Goal: Task Accomplishment & Management: Use online tool/utility

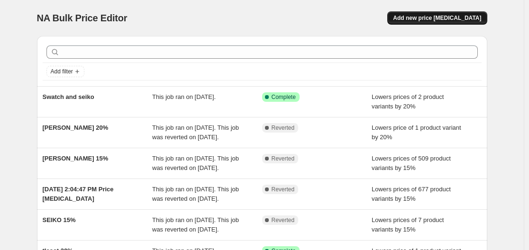
click at [462, 13] on button "Add new price [MEDICAL_DATA]" at bounding box center [438, 17] width 100 height 13
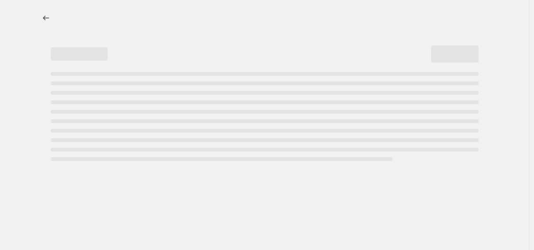
select select "percentage"
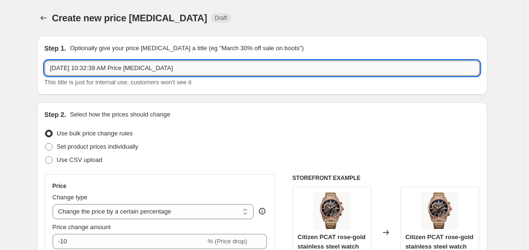
click at [138, 66] on input "Aug 28, 2025, 10:32:39 AM Price change job" at bounding box center [262, 68] width 435 height 15
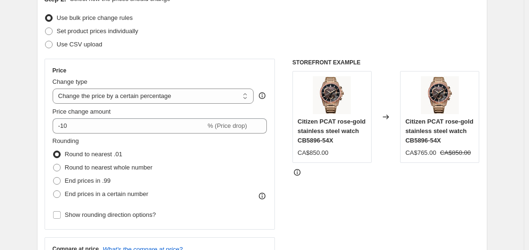
scroll to position [119, 0]
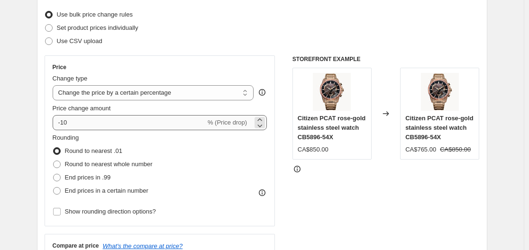
type input "Seiko 5"
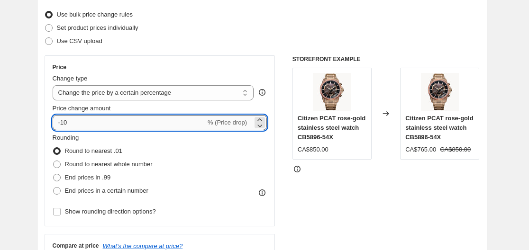
click at [101, 122] on input "-10" at bounding box center [129, 122] width 153 height 15
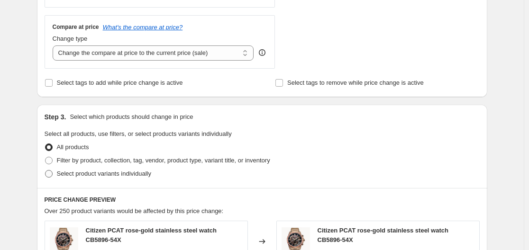
type input "-15"
click at [133, 175] on span "Select product variants individually" at bounding box center [104, 173] width 94 height 7
click at [46, 171] on input "Select product variants individually" at bounding box center [45, 170] width 0 height 0
radio input "true"
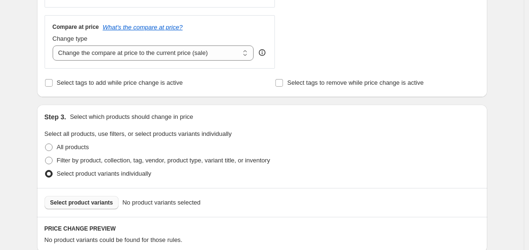
click at [109, 203] on span "Select product variants" at bounding box center [81, 203] width 63 height 8
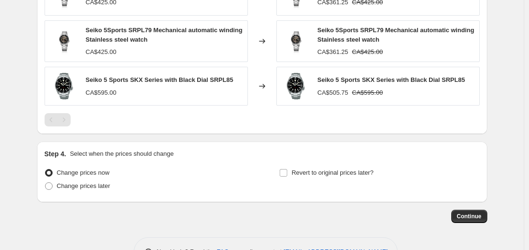
scroll to position [730, 0]
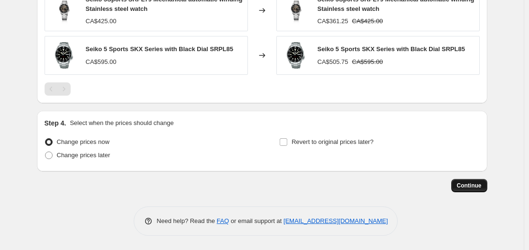
click at [474, 189] on span "Continue" at bounding box center [469, 186] width 25 height 8
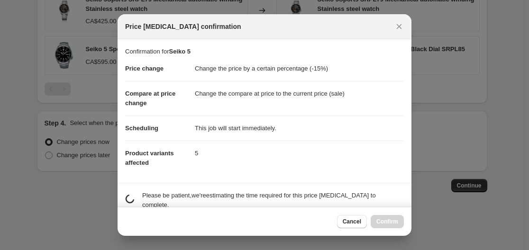
scroll to position [46, 0]
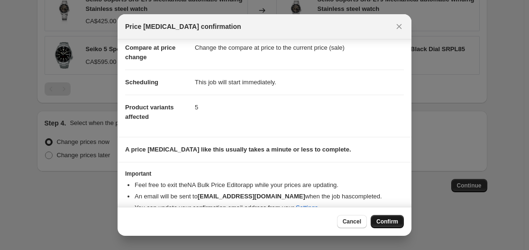
click at [383, 221] on span "Confirm" at bounding box center [388, 222] width 22 height 8
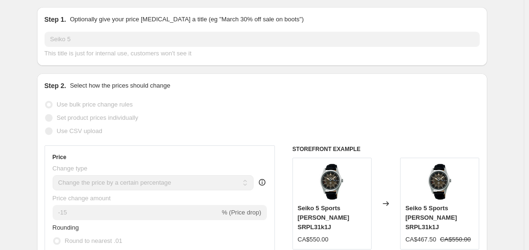
scroll to position [97, 0]
